Goal: Task Accomplishment & Management: Manage account settings

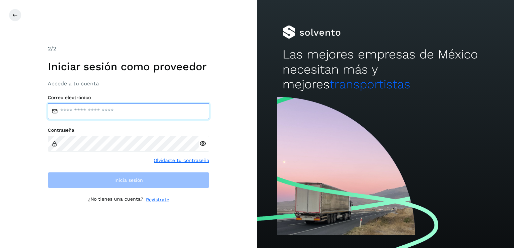
type input "**********"
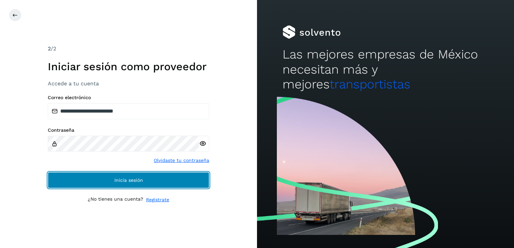
click at [192, 184] on button "Inicia sesión" at bounding box center [129, 180] width 162 height 16
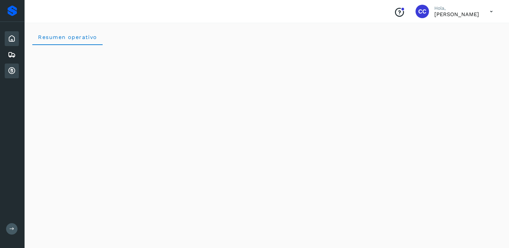
click at [15, 71] on icon at bounding box center [12, 71] width 8 height 8
click at [15, 70] on icon at bounding box center [12, 71] width 8 height 8
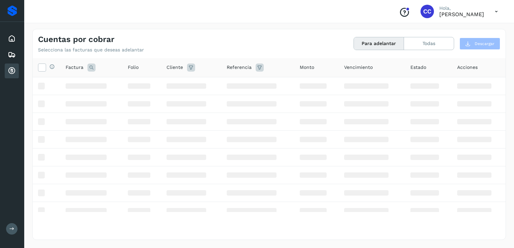
click at [8, 73] on icon at bounding box center [12, 71] width 8 height 8
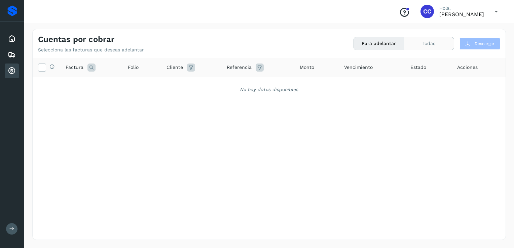
click at [439, 46] on button "Todas" at bounding box center [429, 43] width 50 height 12
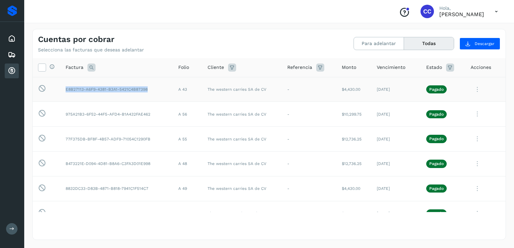
drag, startPoint x: 149, startPoint y: 91, endPoint x: 65, endPoint y: 88, distance: 84.5
click at [65, 88] on td "E8B27113-A6F9-4381-B3A1-5421C4B87398" at bounding box center [116, 89] width 113 height 25
click at [313, 111] on td "-" at bounding box center [309, 114] width 55 height 25
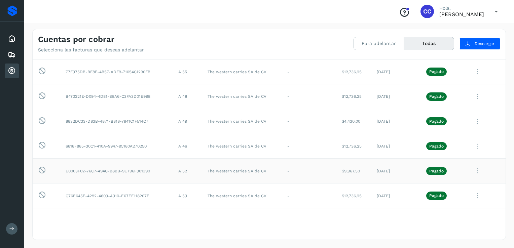
scroll to position [101, 0]
